Goal: Information Seeking & Learning: Learn about a topic

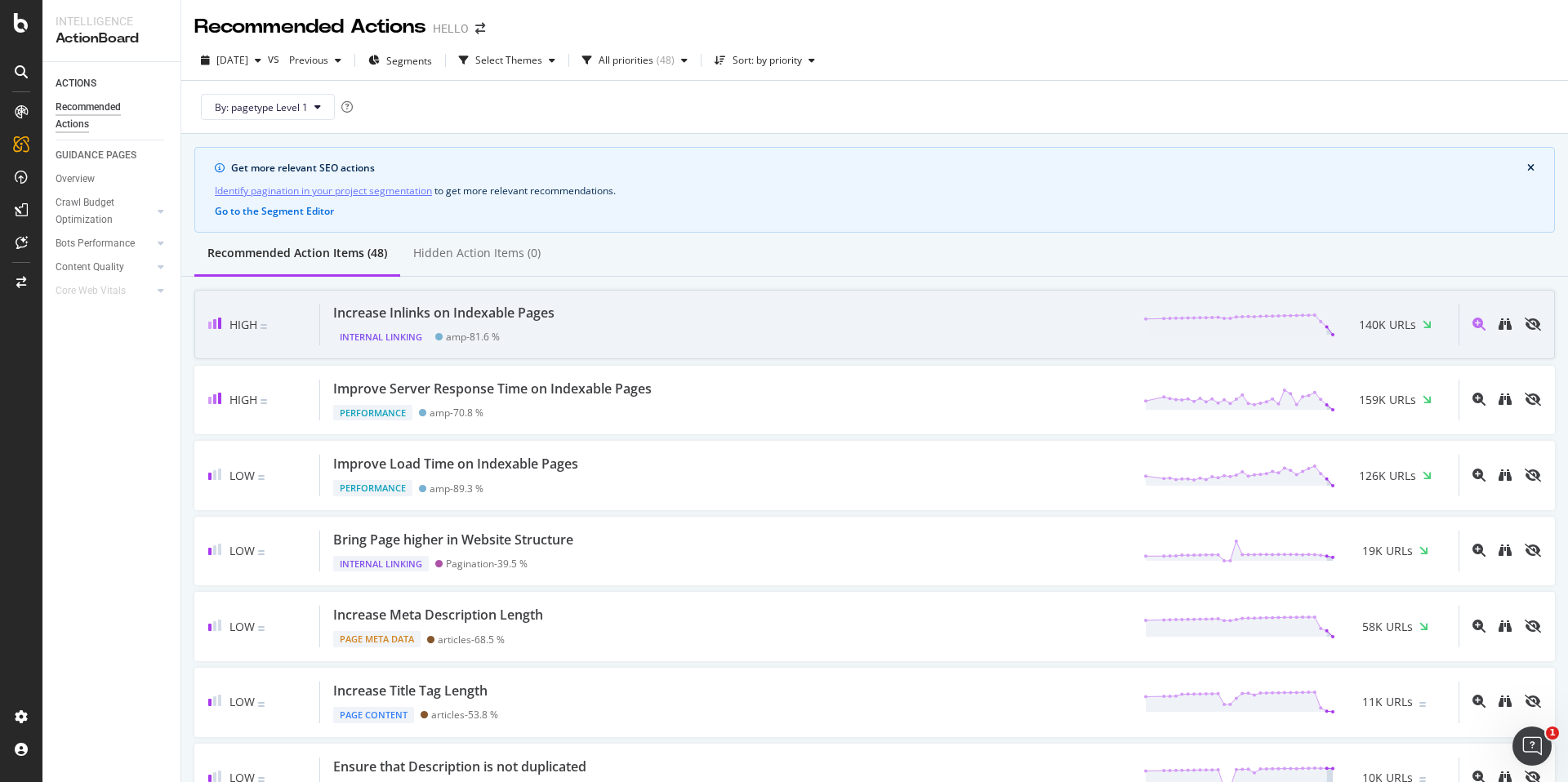
click at [614, 333] on div "Increase Inlinks on Indexable Pages Internal Linking amp - 81.6 % 140K URLs" at bounding box center [889, 325] width 1138 height 42
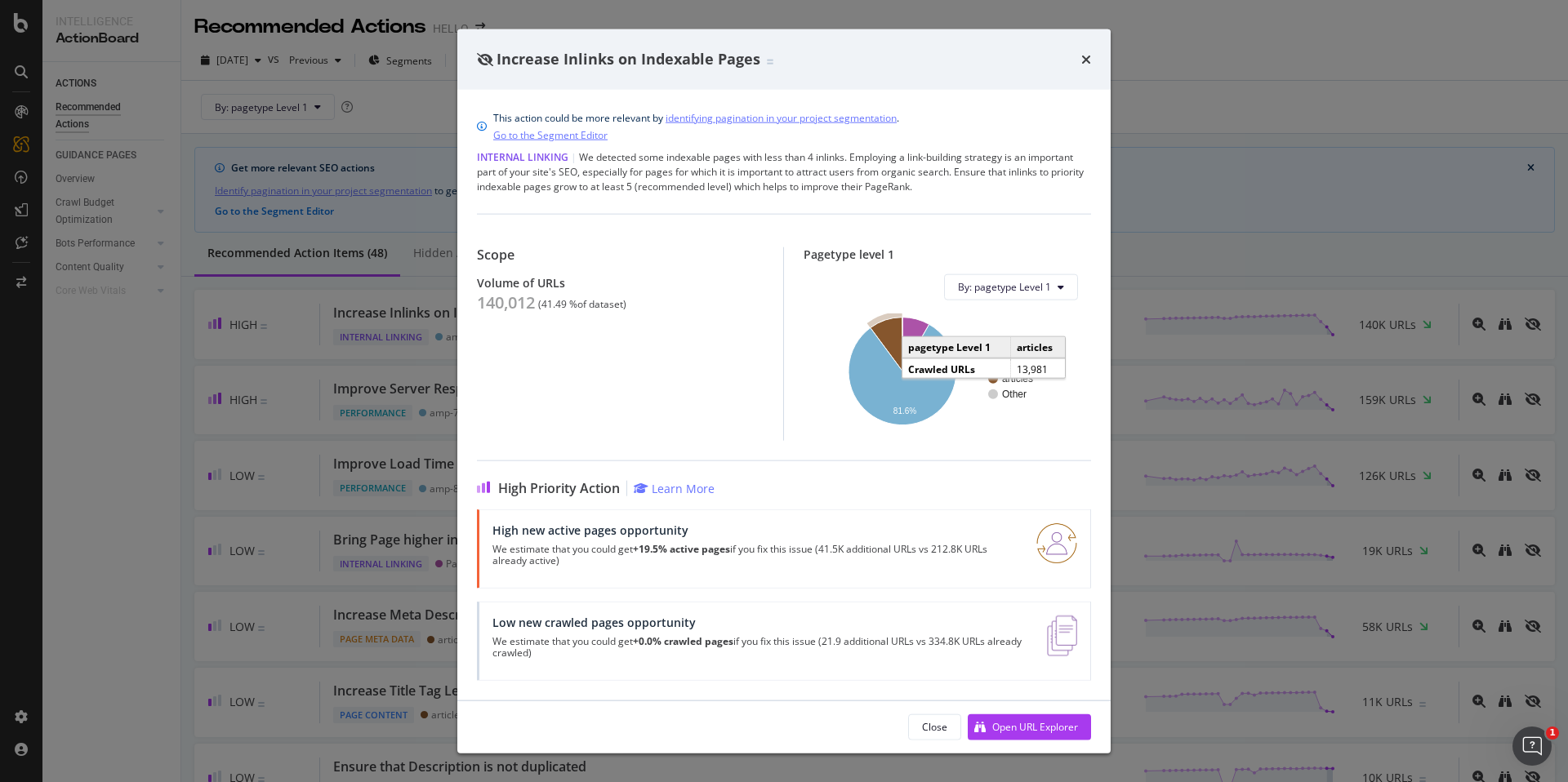
click at [890, 332] on icon "A chart." at bounding box center [886, 343] width 32 height 54
drag, startPoint x: 798, startPoint y: 563, endPoint x: 810, endPoint y: 560, distance: 12.4
click at [800, 563] on p "We estimate that you could get +19.5% active pages if you fix this issue (41.5K…" at bounding box center [754, 555] width 524 height 23
click at [1082, 63] on icon "times" at bounding box center [1087, 59] width 10 height 13
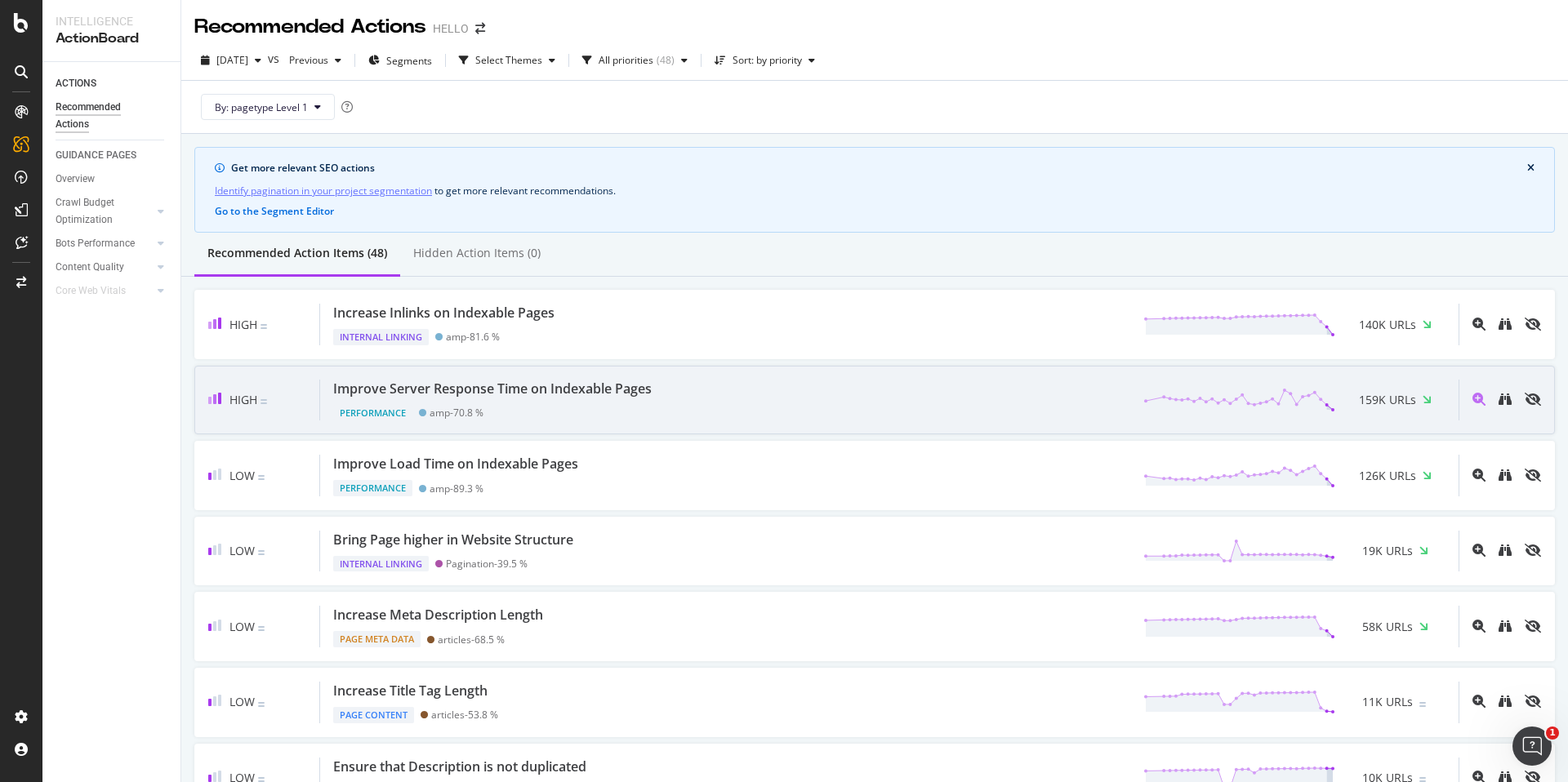
click at [871, 394] on div "Improve Server Response Time on Indexable Pages Performance amp - 70.8 % 159K U…" at bounding box center [889, 400] width 1138 height 42
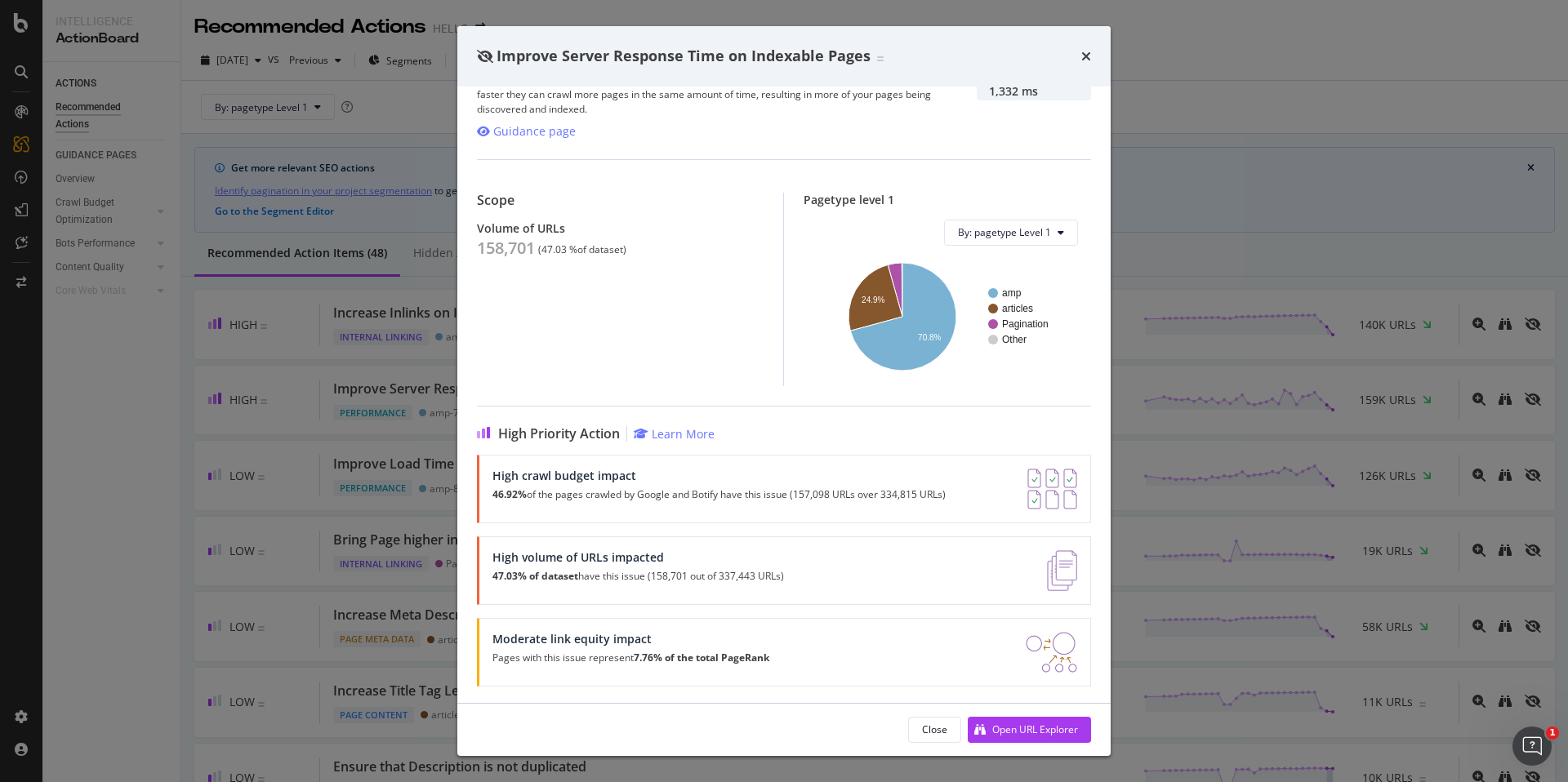
scroll to position [66, 0]
click at [1083, 59] on icon "times" at bounding box center [1087, 56] width 10 height 13
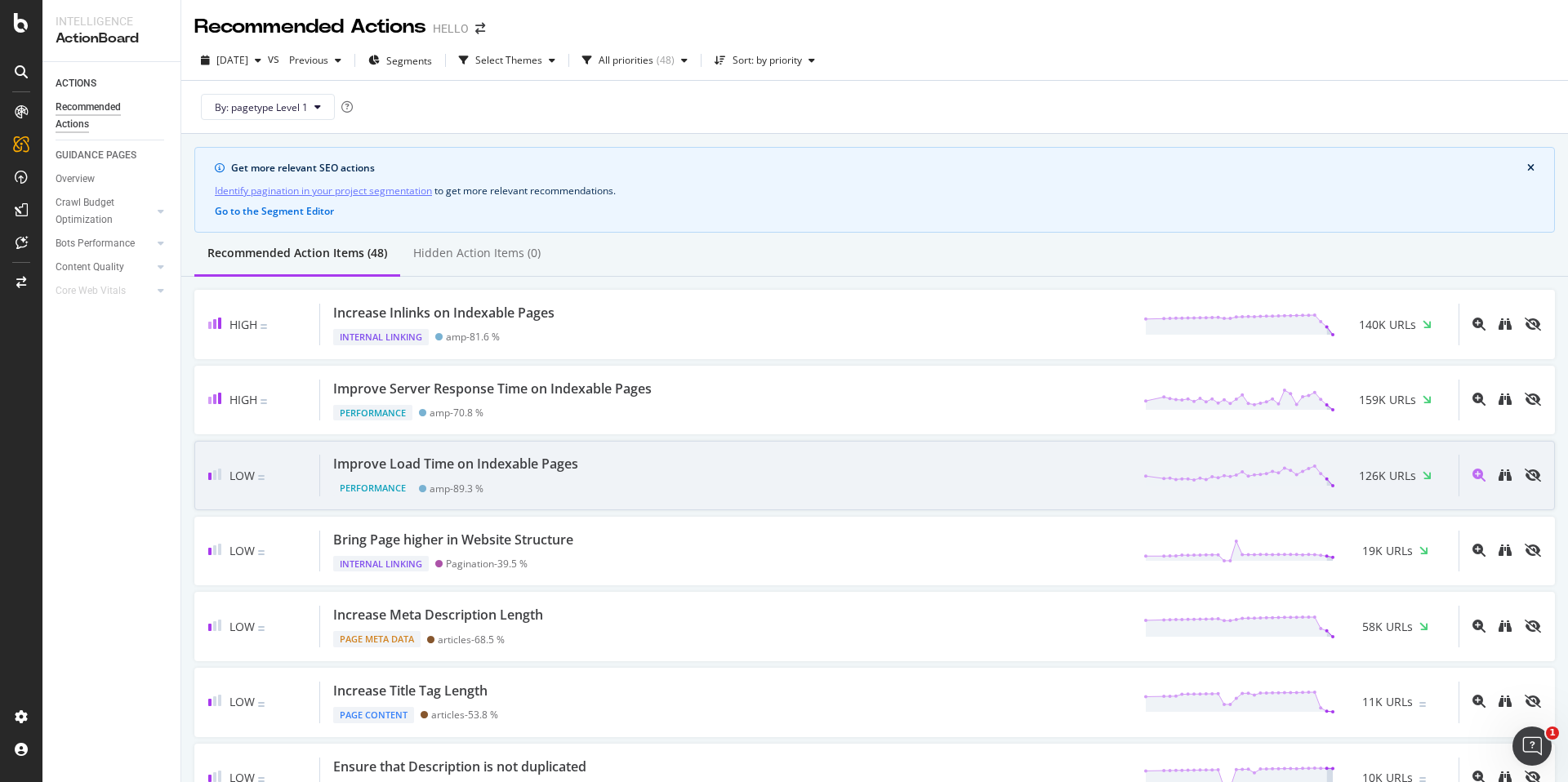
scroll to position [5, 0]
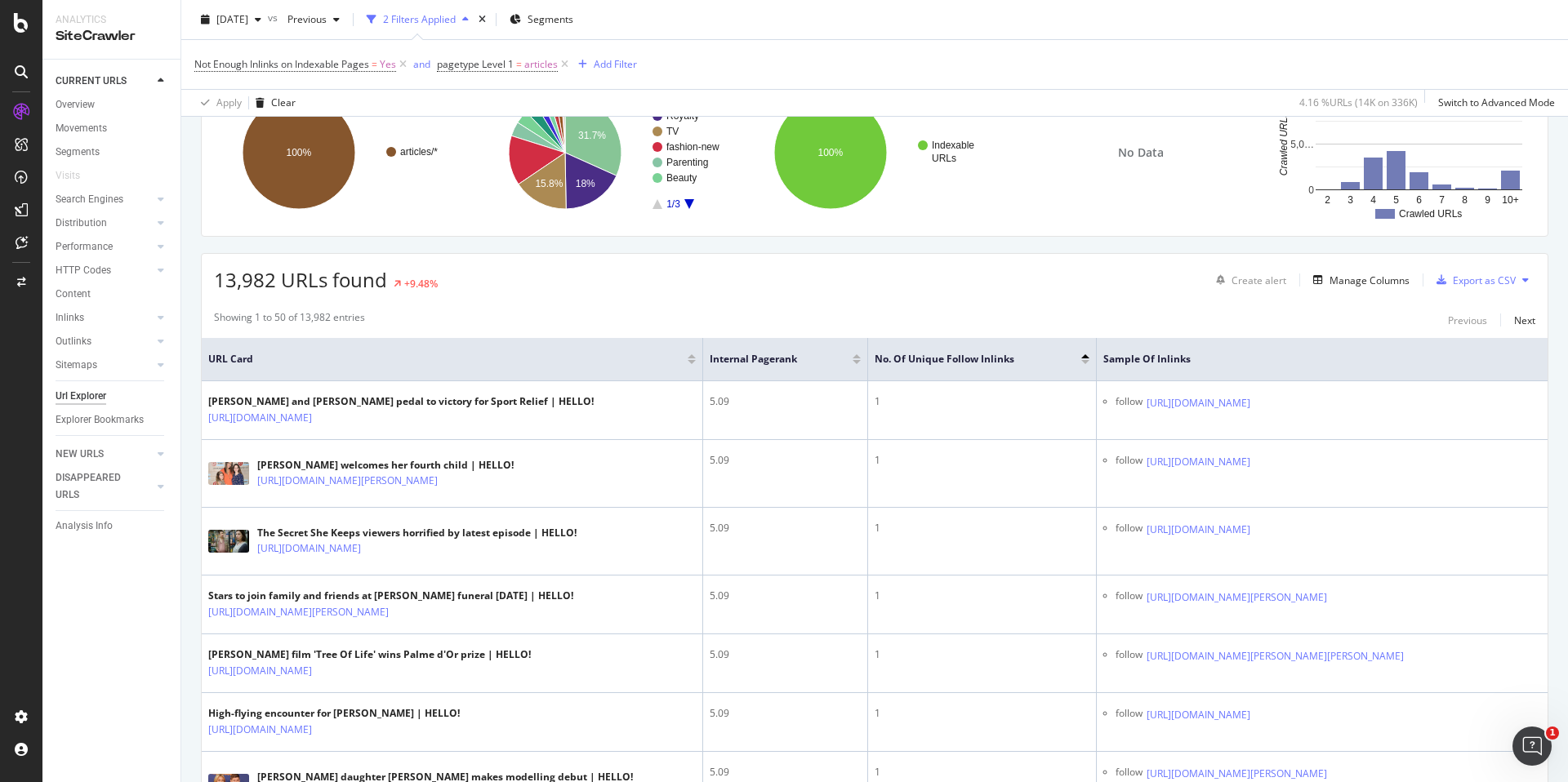
scroll to position [162, 0]
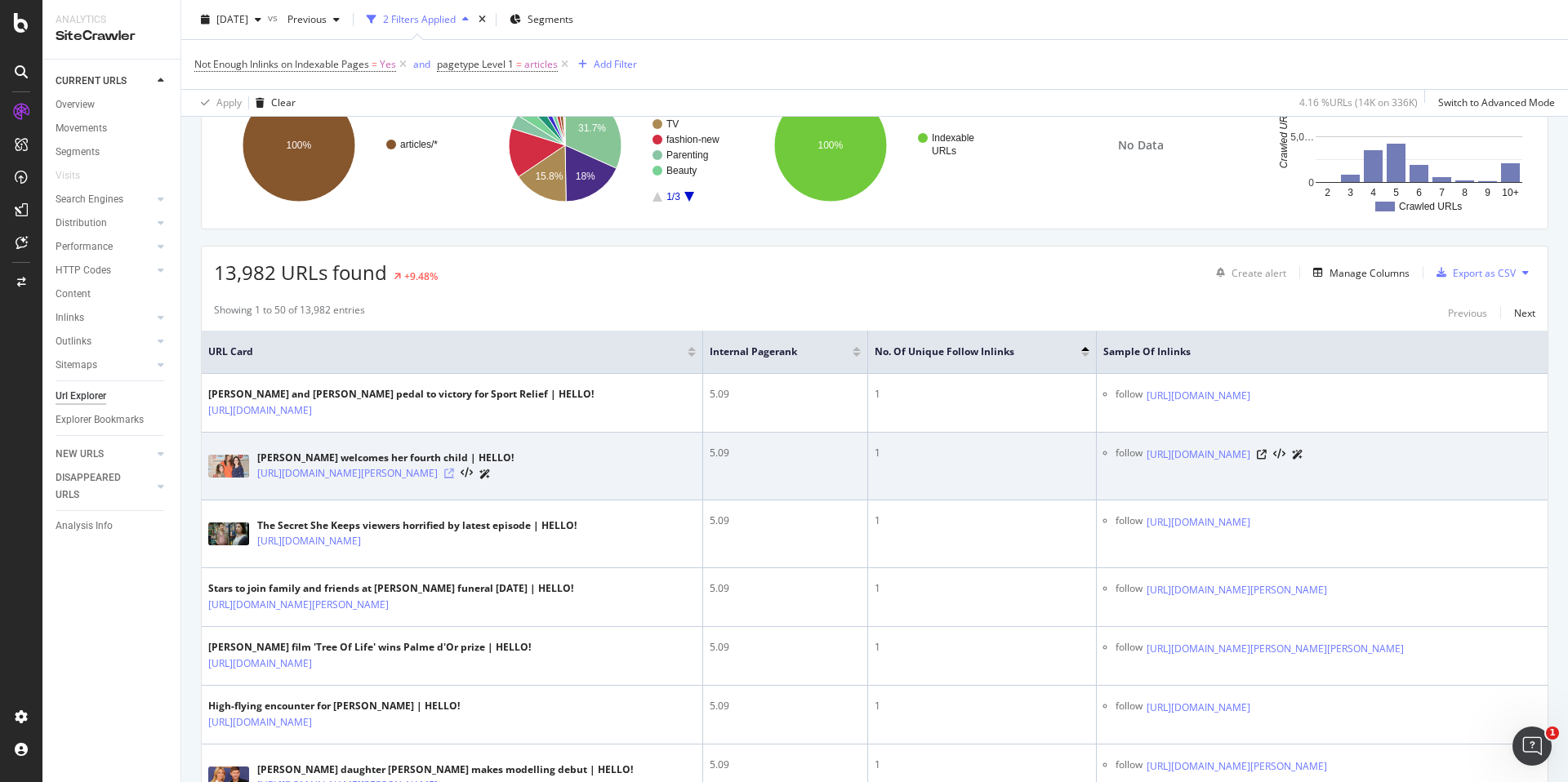
click at [454, 475] on icon at bounding box center [449, 474] width 10 height 10
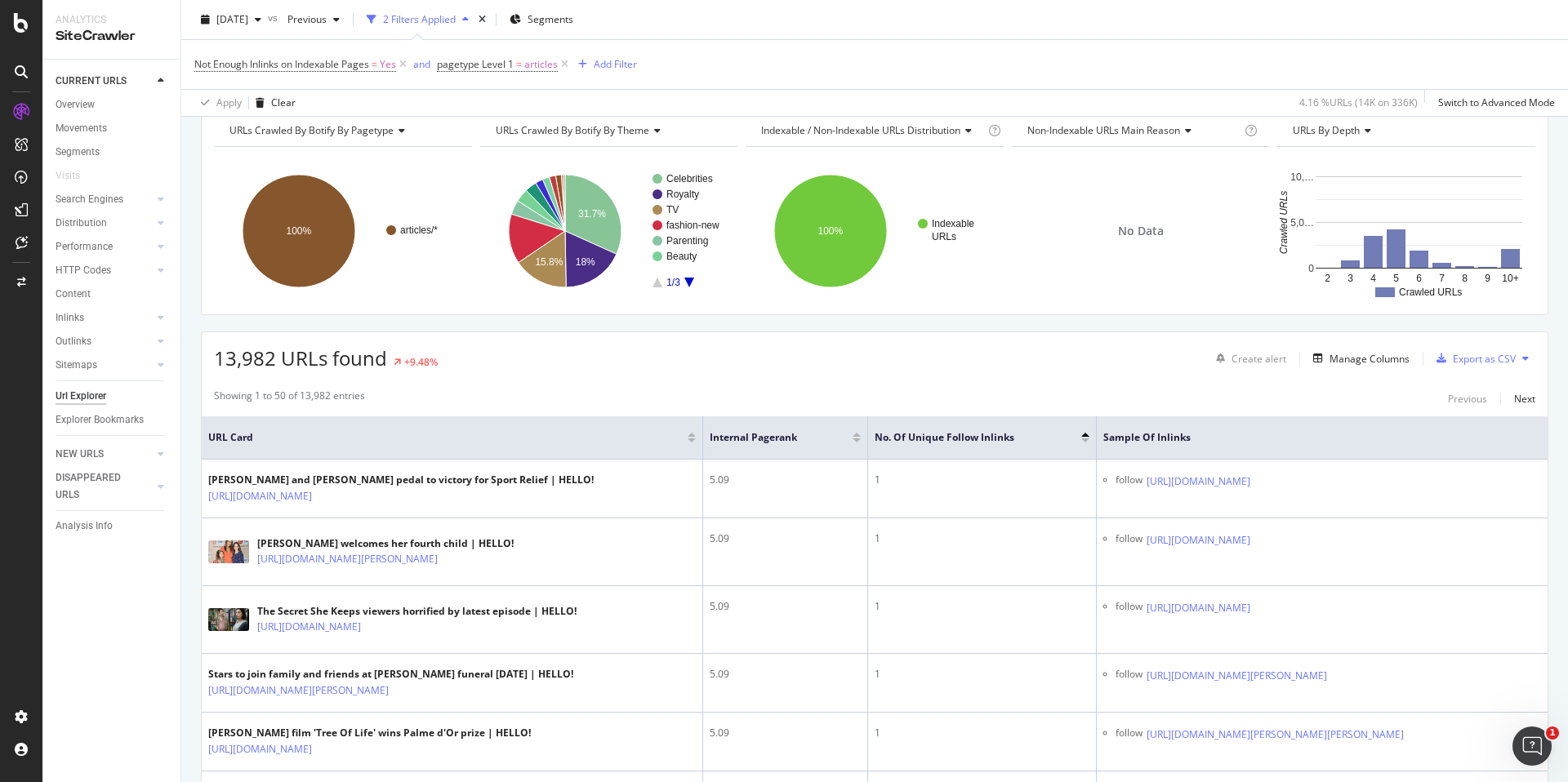
scroll to position [72, 0]
